Goal: Task Accomplishment & Management: Manage account settings

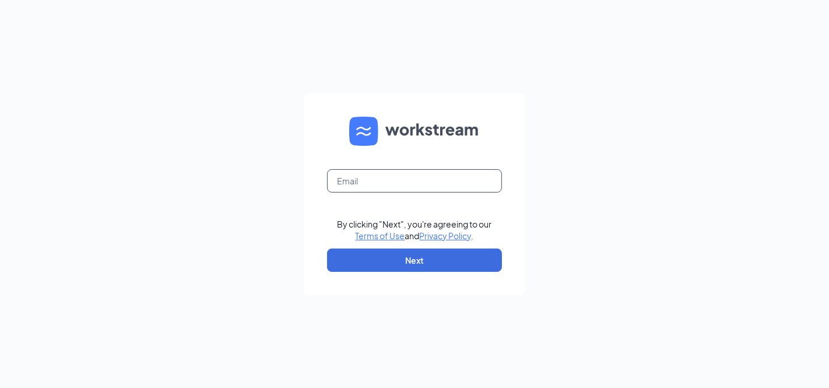
click at [392, 185] on input "text" at bounding box center [414, 180] width 175 height 23
type input "[EMAIL_ADDRESS][DOMAIN_NAME]"
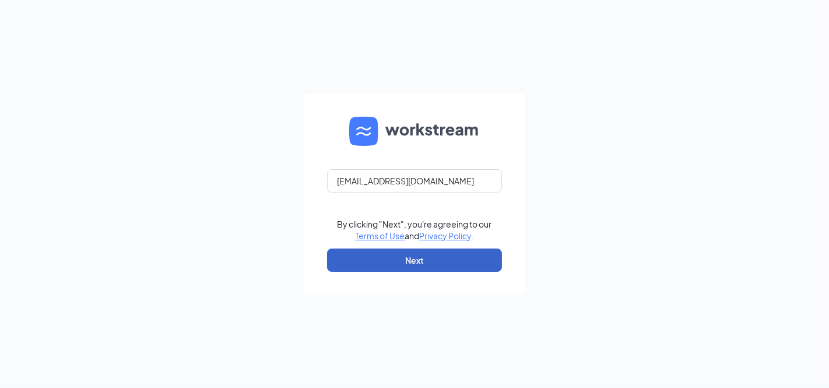
click at [411, 260] on button "Next" at bounding box center [414, 259] width 175 height 23
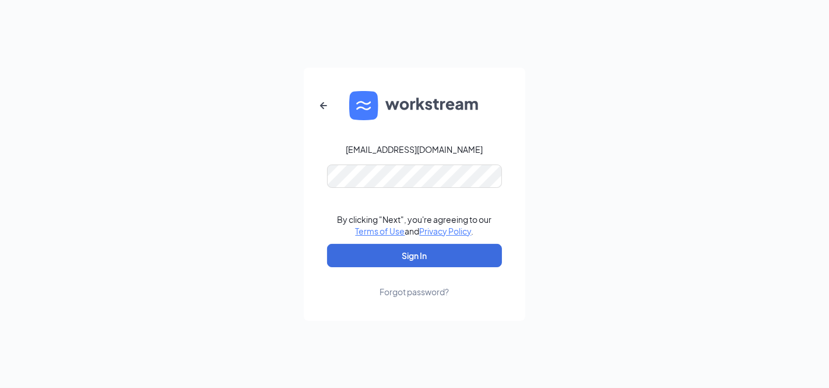
click at [435, 272] on link "Forgot password?" at bounding box center [414, 282] width 69 height 30
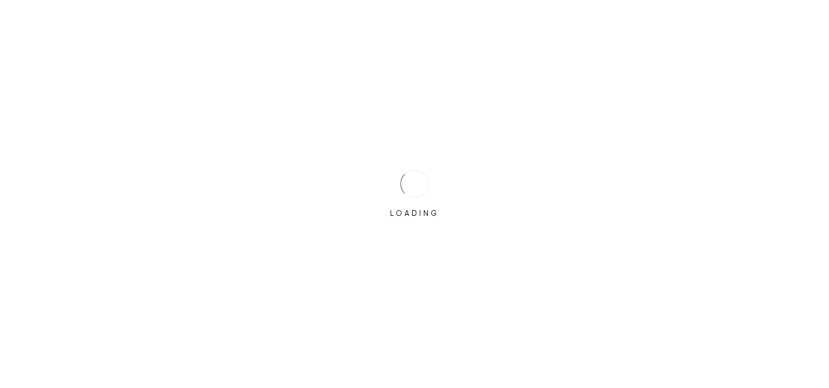
click at [385, 185] on div "LOADING" at bounding box center [414, 194] width 829 height 388
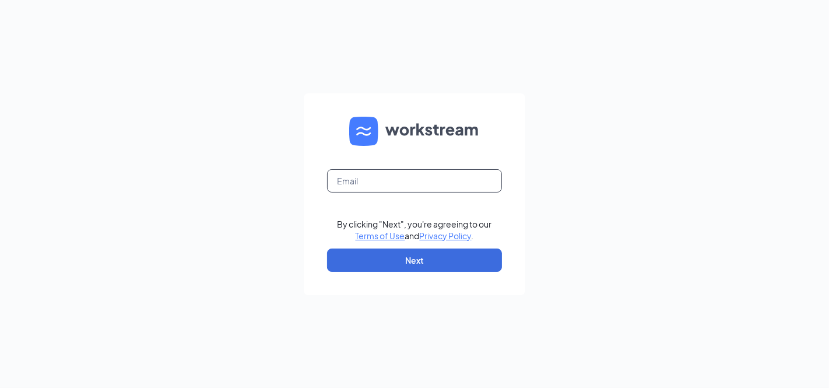
click at [385, 185] on input "text" at bounding box center [414, 180] width 175 height 23
type input "[EMAIL_ADDRESS][DOMAIN_NAME]"
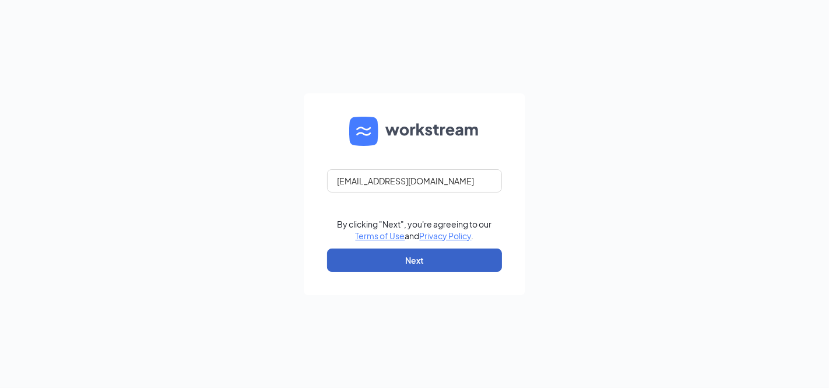
click at [418, 255] on button "Next" at bounding box center [414, 259] width 175 height 23
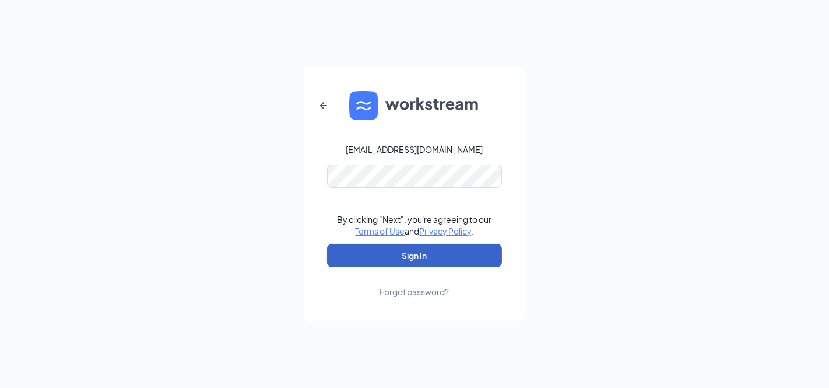
click at [415, 260] on button "Sign In" at bounding box center [414, 255] width 175 height 23
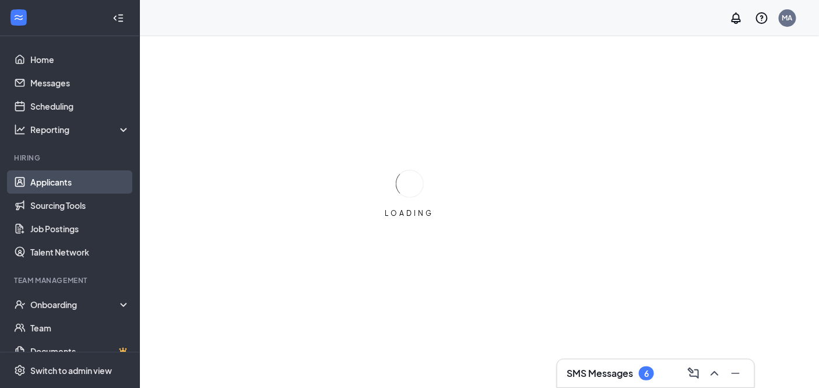
click at [71, 184] on link "Applicants" at bounding box center [80, 181] width 100 height 23
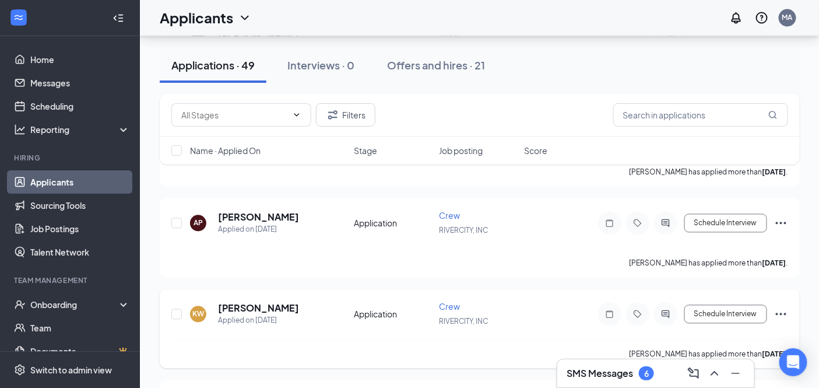
scroll to position [583, 0]
